Goal: Navigation & Orientation: Find specific page/section

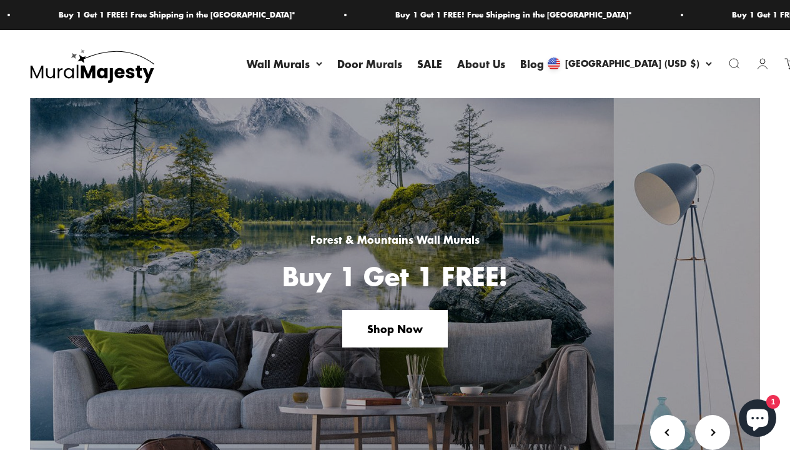
click at [480, 64] on link "About Us" at bounding box center [481, 64] width 48 height 16
